Goal: Task Accomplishment & Management: Use online tool/utility

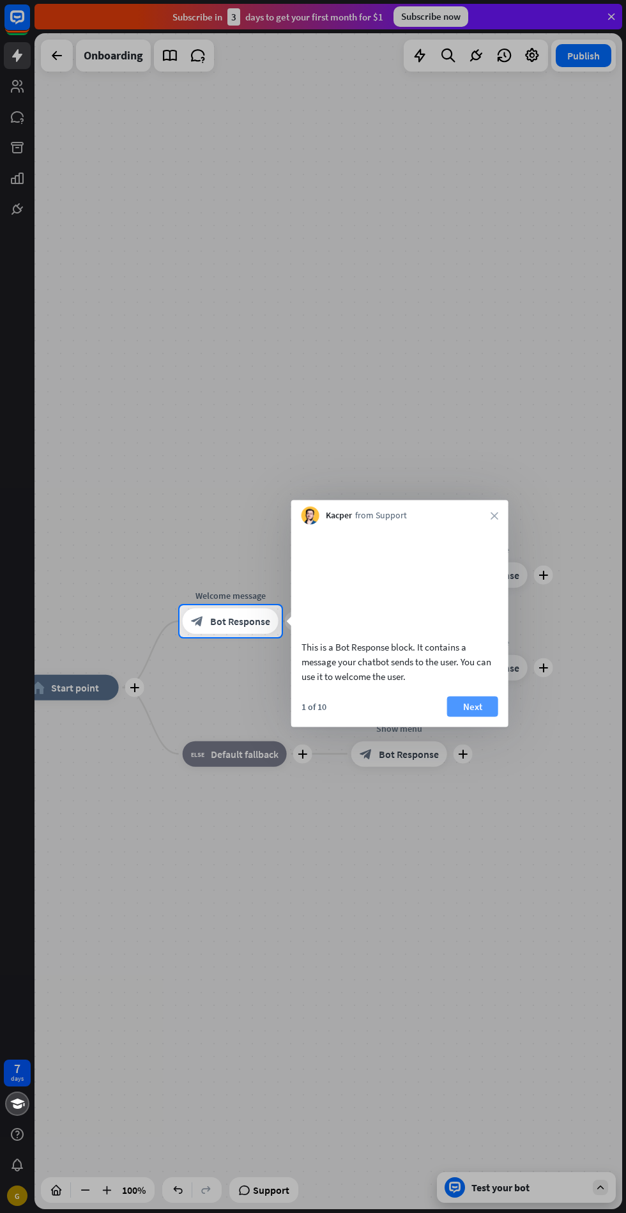
click at [497, 716] on button "Next" at bounding box center [472, 706] width 51 height 20
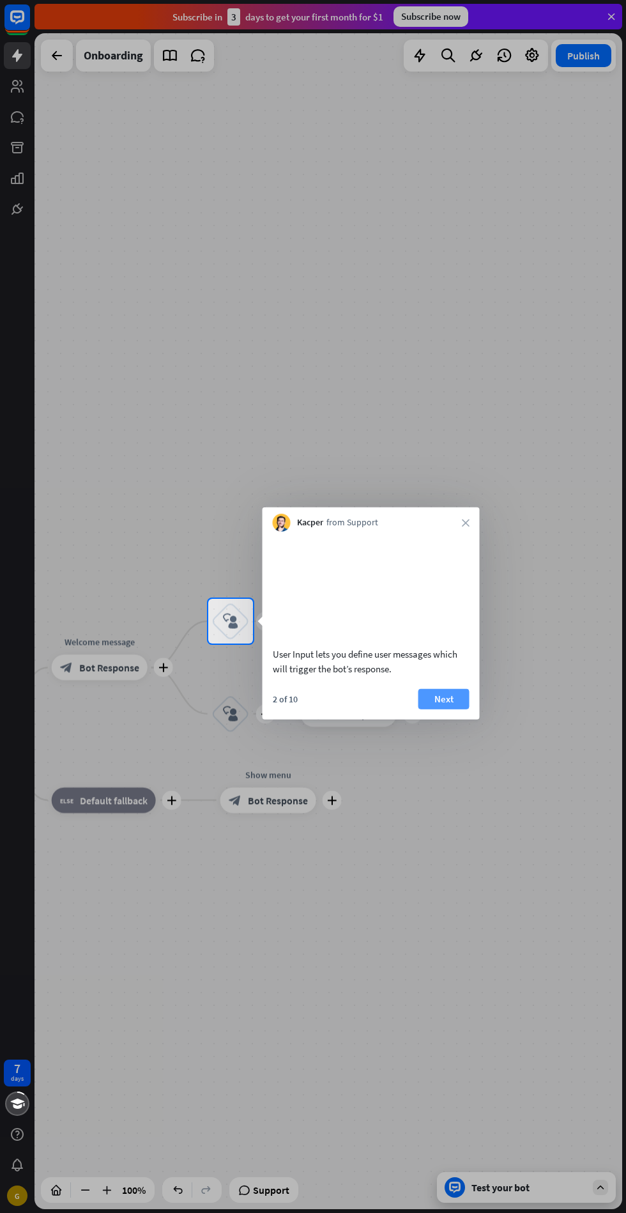
click at [463, 709] on button "Next" at bounding box center [444, 698] width 51 height 20
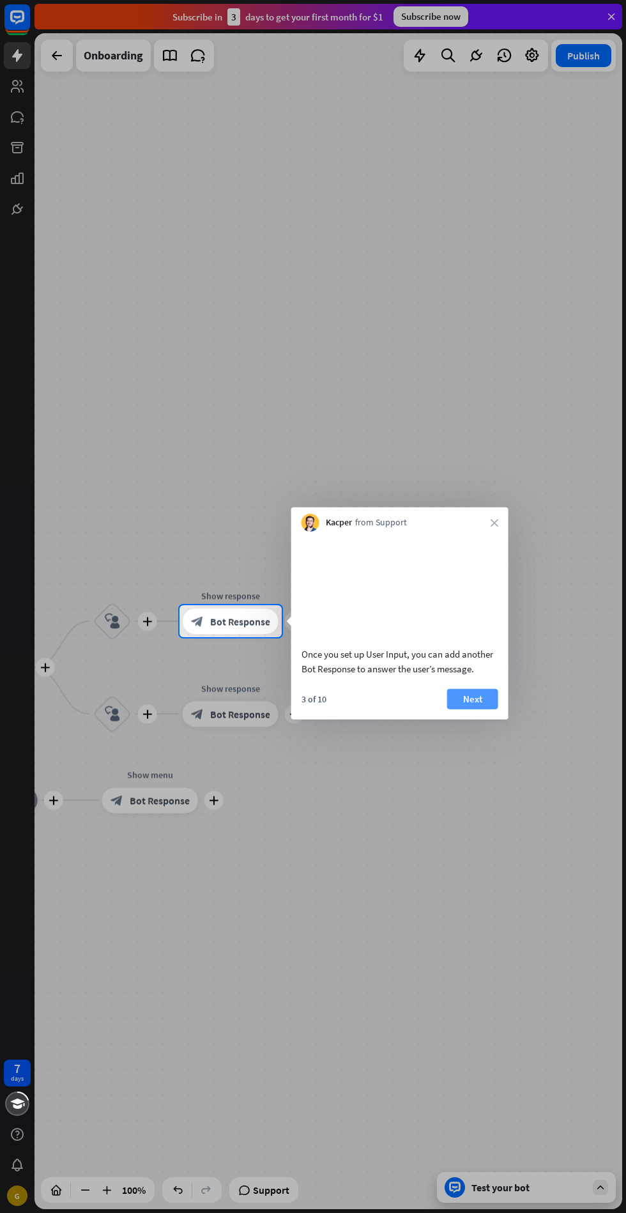
click at [497, 709] on button "Next" at bounding box center [472, 698] width 51 height 20
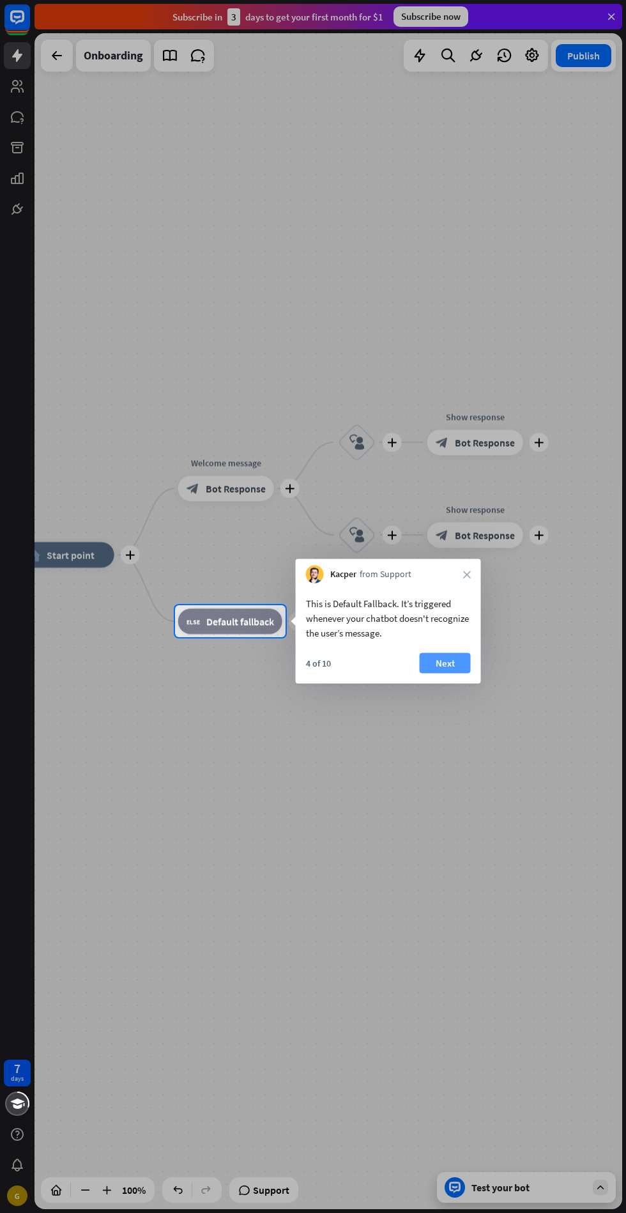
click at [459, 659] on button "Next" at bounding box center [445, 663] width 51 height 20
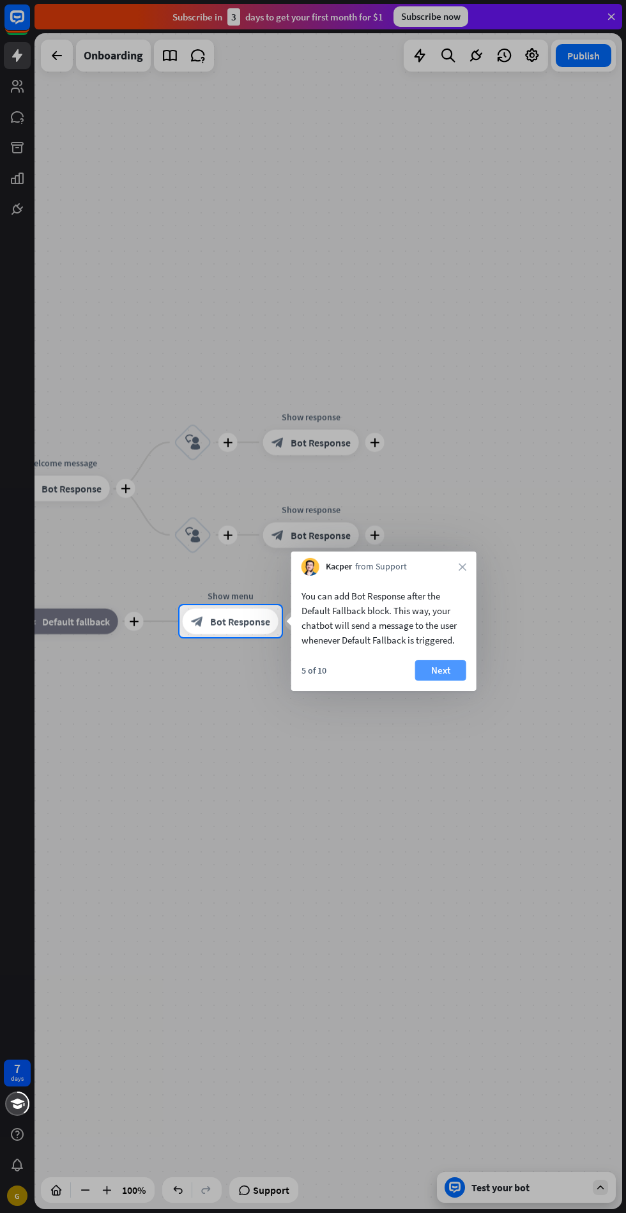
click at [449, 666] on button "Next" at bounding box center [440, 670] width 51 height 20
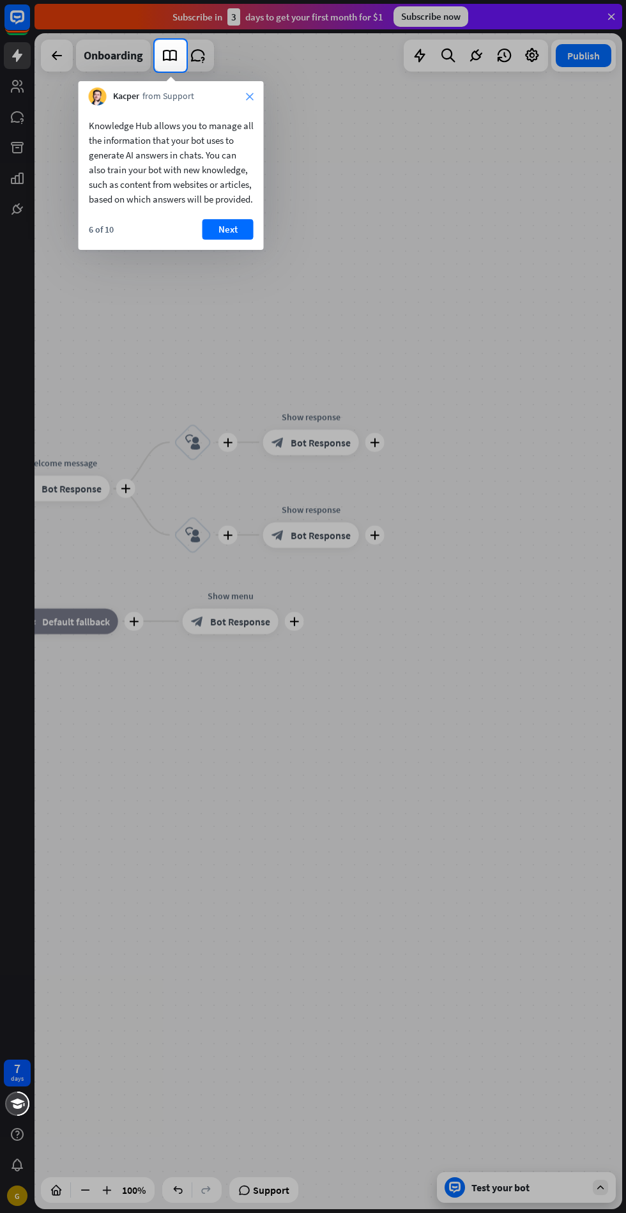
click at [249, 96] on icon "close" at bounding box center [250, 97] width 8 height 8
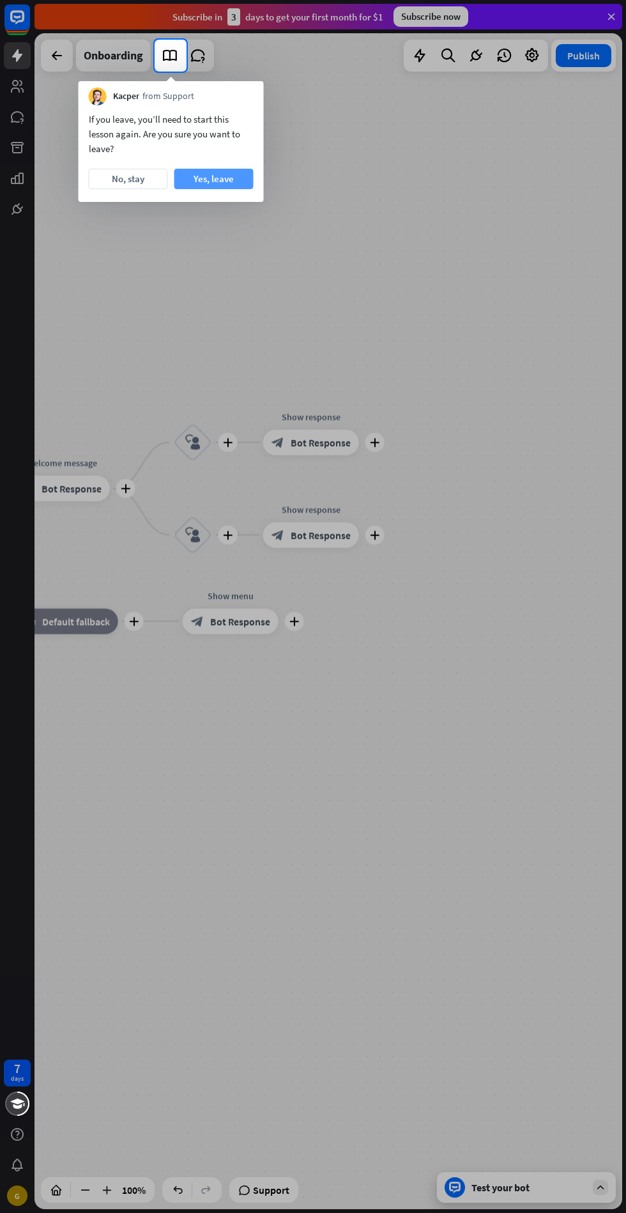
click at [230, 174] on button "Yes, leave" at bounding box center [213, 179] width 79 height 20
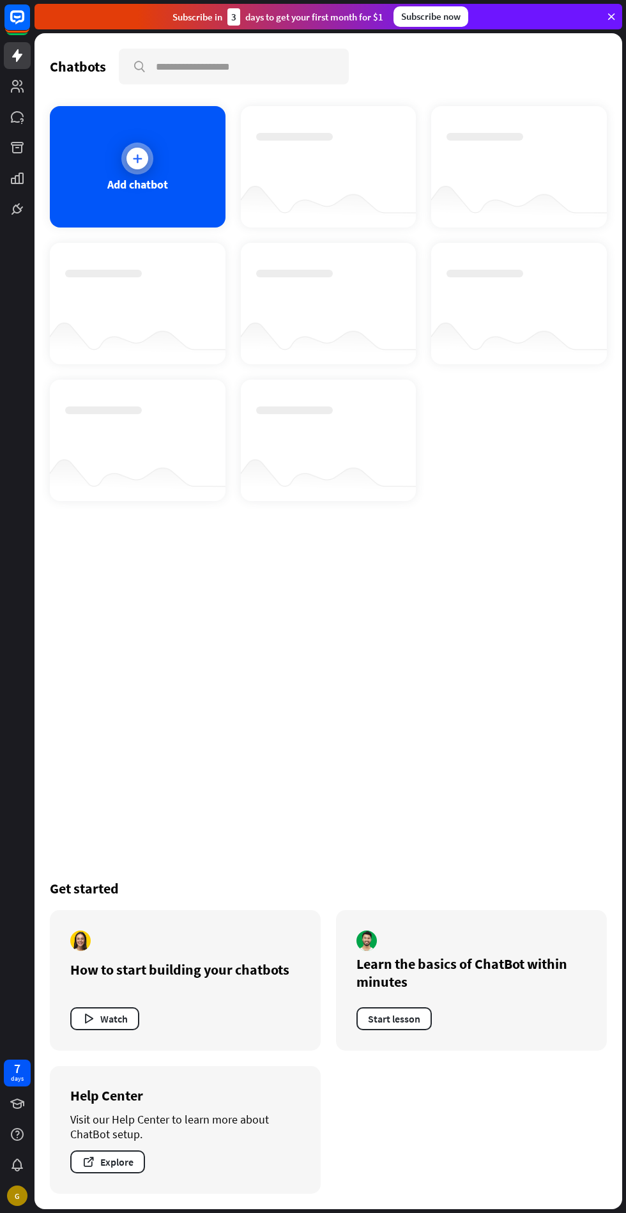
click at [127, 180] on div "Add chatbot" at bounding box center [137, 184] width 61 height 15
click at [134, 171] on div at bounding box center [137, 158] width 32 height 32
